Goal: Task Accomplishment & Management: Manage account settings

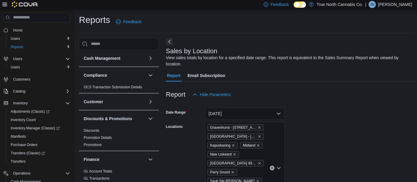
scroll to position [284, 0]
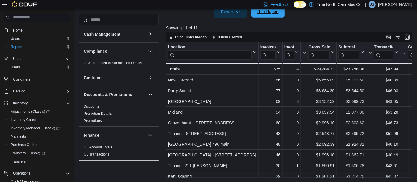
click at [270, 14] on span "Run Report" at bounding box center [267, 12] width 21 height 6
click at [396, 5] on p "Jennifer Schnakenberg" at bounding box center [395, 4] width 34 height 7
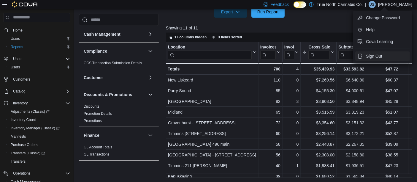
click at [374, 56] on span "Sign Out" at bounding box center [374, 56] width 16 height 6
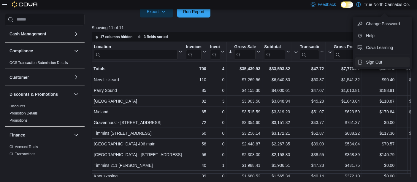
scroll to position [278, 0]
